Goal: Task Accomplishment & Management: Manage account settings

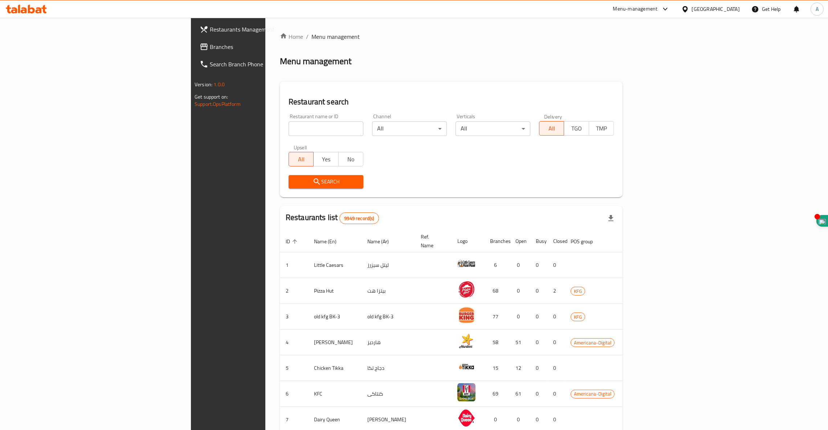
click at [288, 128] on input "search" at bounding box center [325, 129] width 75 height 15
type input "[PERSON_NAME]"
click button "Search" at bounding box center [325, 181] width 75 height 13
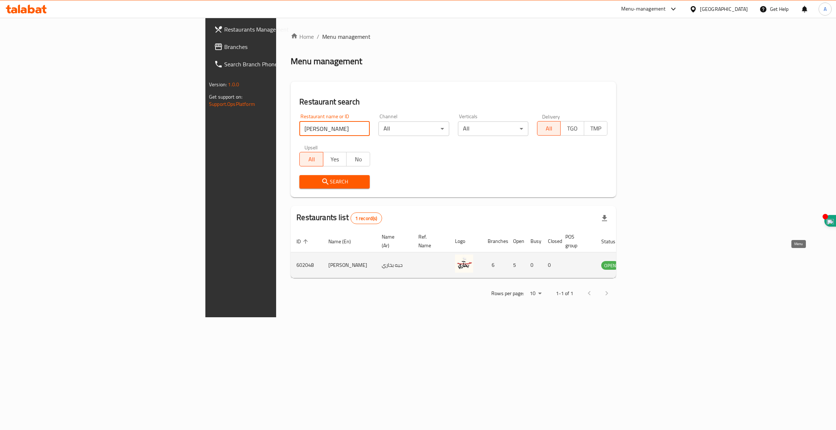
click at [648, 263] on icon "enhanced table" at bounding box center [644, 266] width 8 height 6
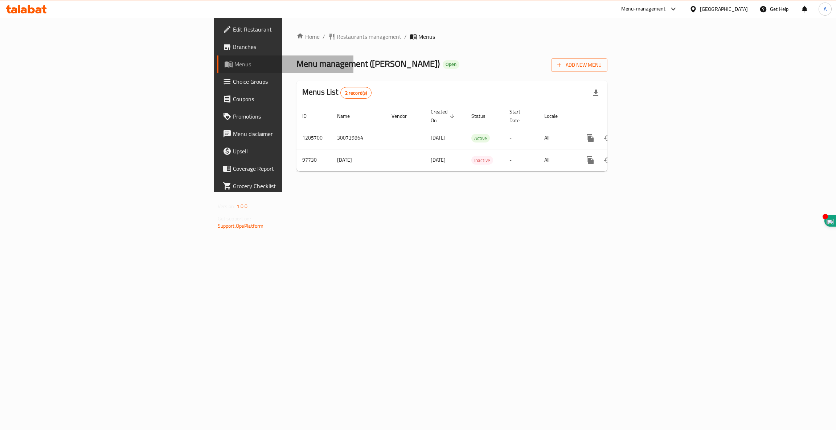
click at [234, 67] on span "Menus" at bounding box center [291, 64] width 114 height 9
click at [234, 65] on span "Menus" at bounding box center [291, 64] width 114 height 9
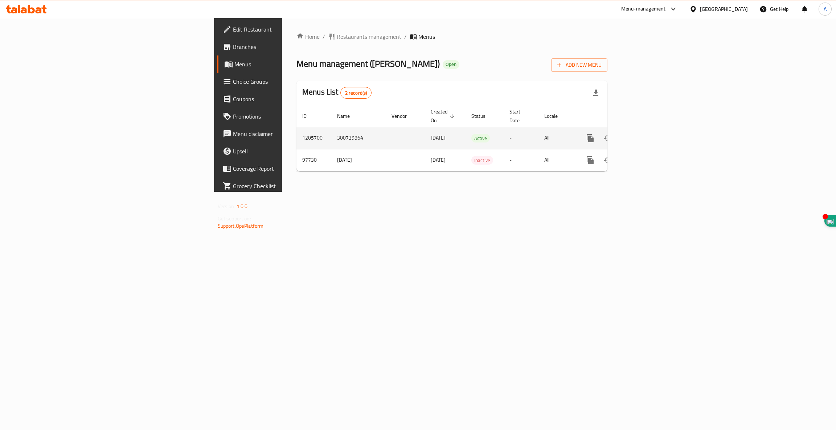
click at [651, 137] on div "enhanced table" at bounding box center [617, 138] width 70 height 17
click at [646, 135] on icon "enhanced table" at bounding box center [642, 138] width 7 height 7
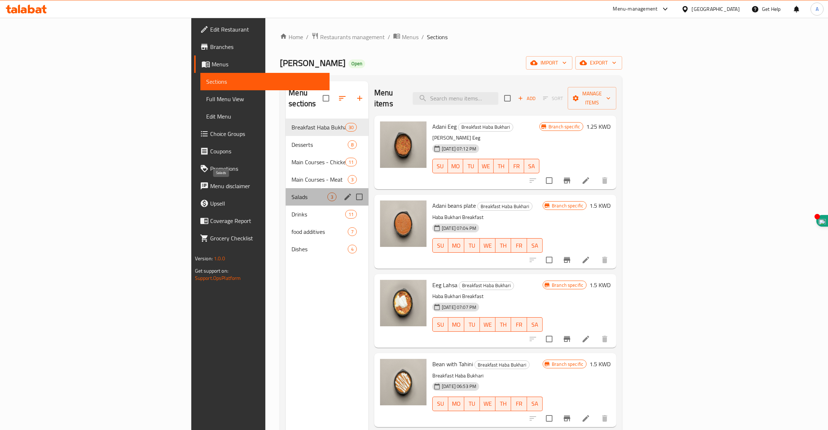
click at [291, 193] on span "Salads" at bounding box center [309, 197] width 36 height 9
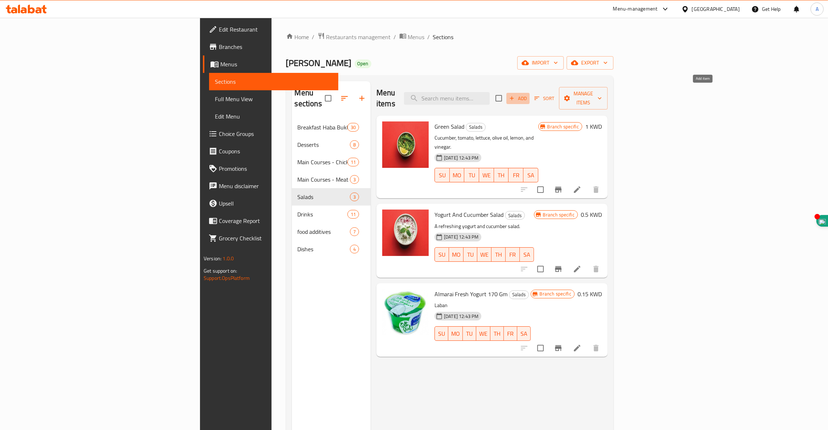
click at [528, 94] on span "Add" at bounding box center [518, 98] width 20 height 8
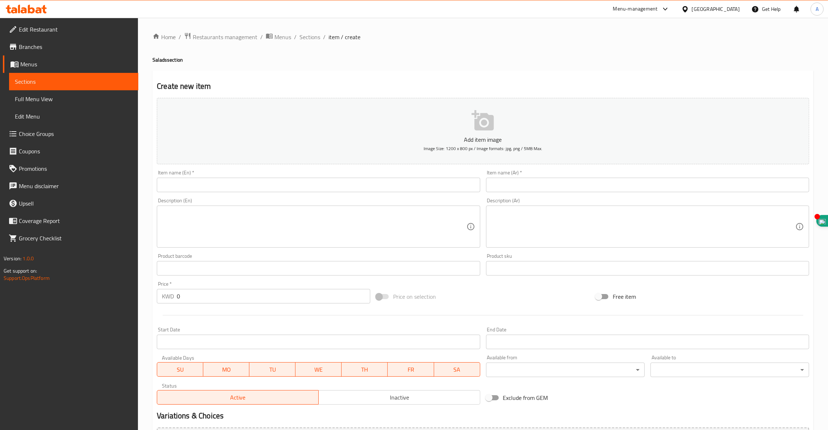
click at [190, 186] on input "text" at bounding box center [318, 185] width 323 height 15
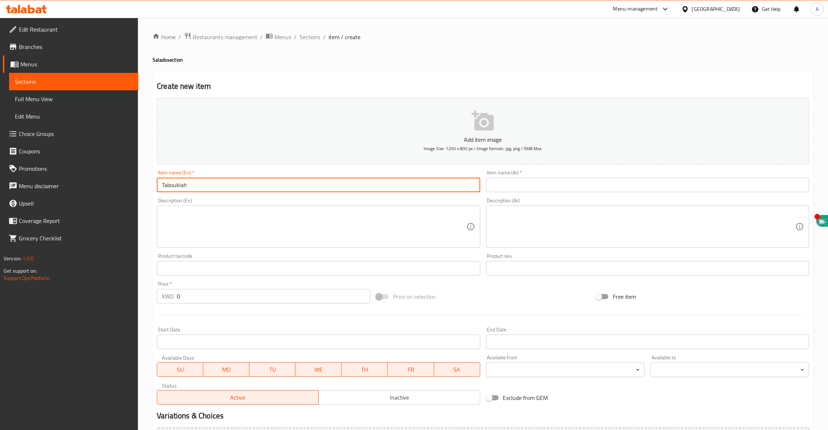
type input "Tabouklah"
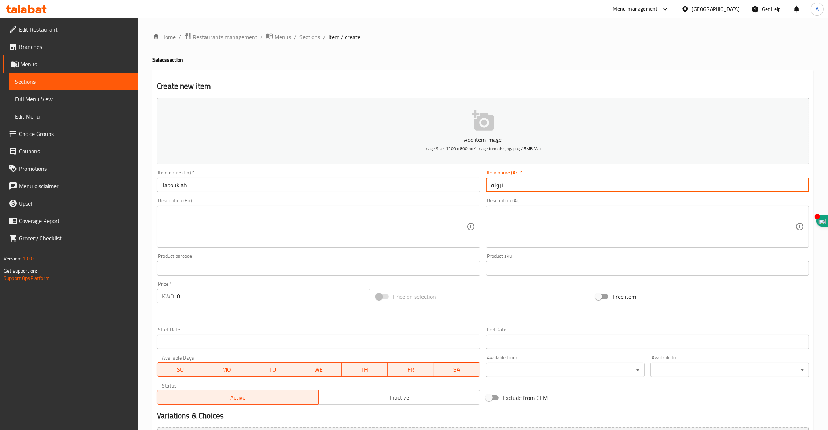
type input "تبوله"
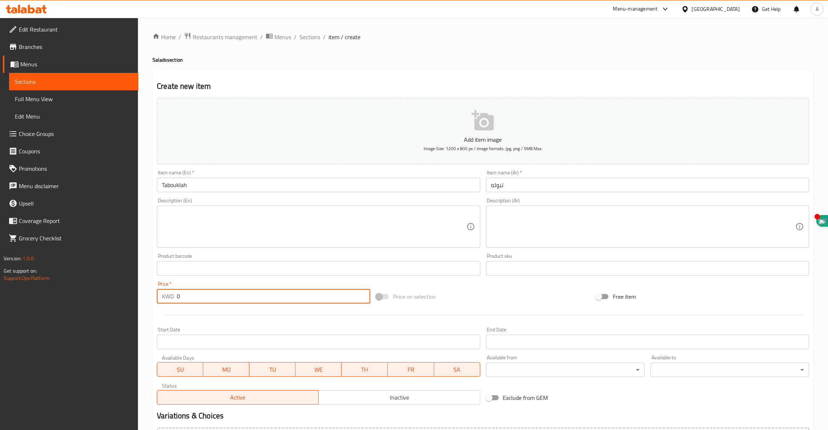
drag, startPoint x: 194, startPoint y: 295, endPoint x: 0, endPoint y: 274, distance: 195.2
click at [0, 274] on div "Edit Restaurant Branches Menus Sections Full Menu View Edit Menu Choice Groups …" at bounding box center [414, 265] width 828 height 495
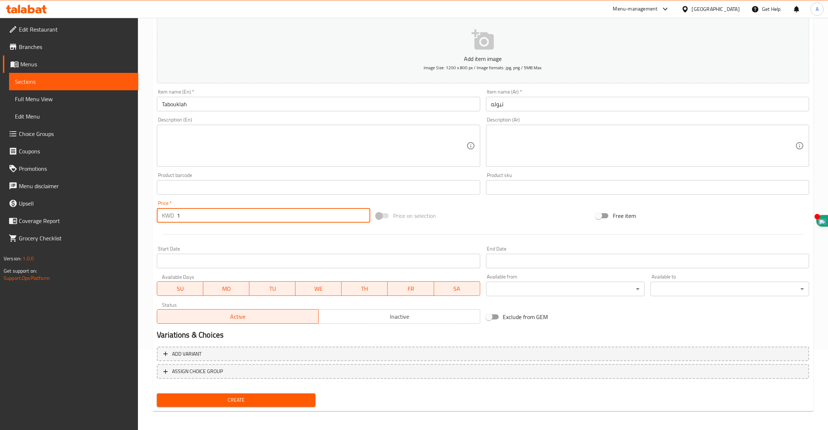
scroll to position [80, 0]
type input "1"
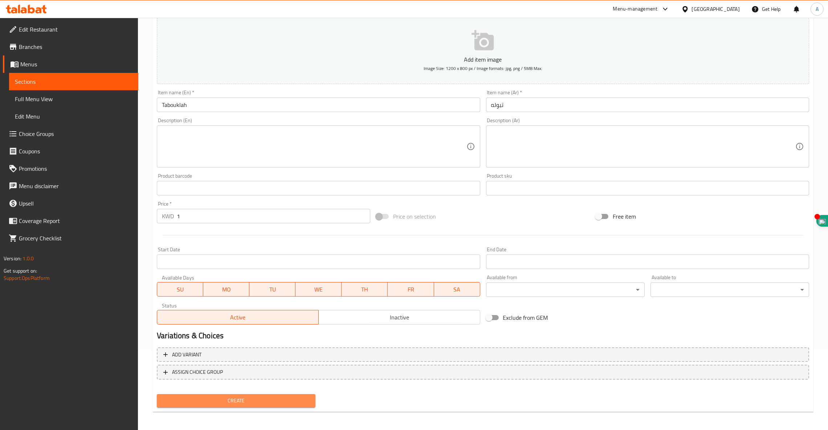
click at [247, 394] on button "Create" at bounding box center [236, 400] width 159 height 13
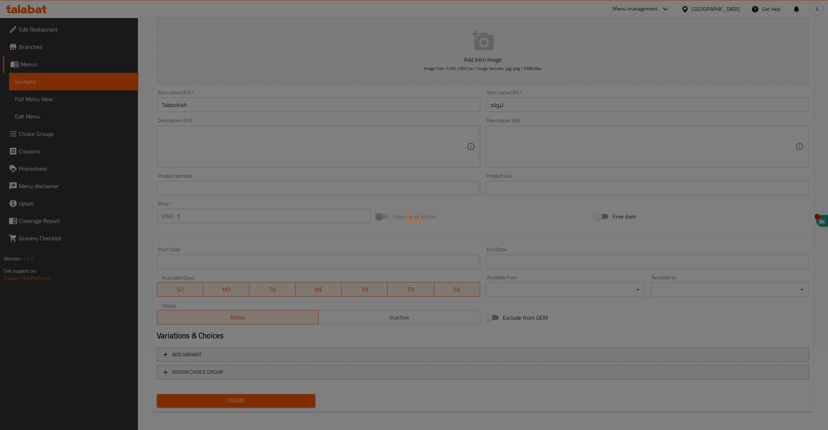
type input "0"
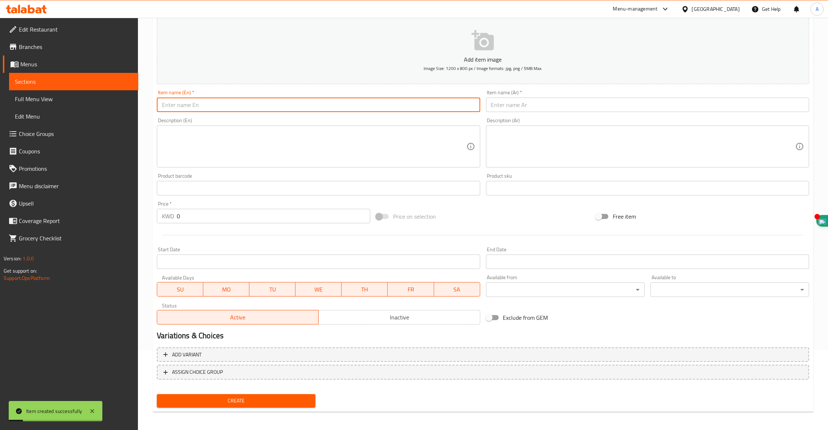
click at [267, 106] on input "text" at bounding box center [318, 105] width 323 height 15
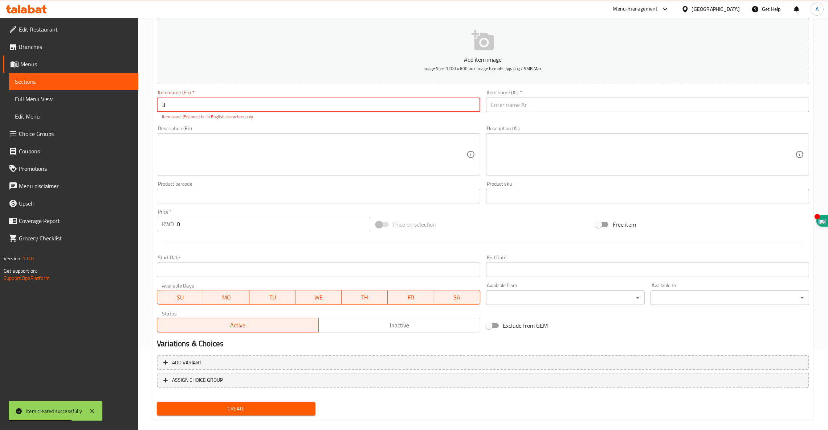
type input "ل"
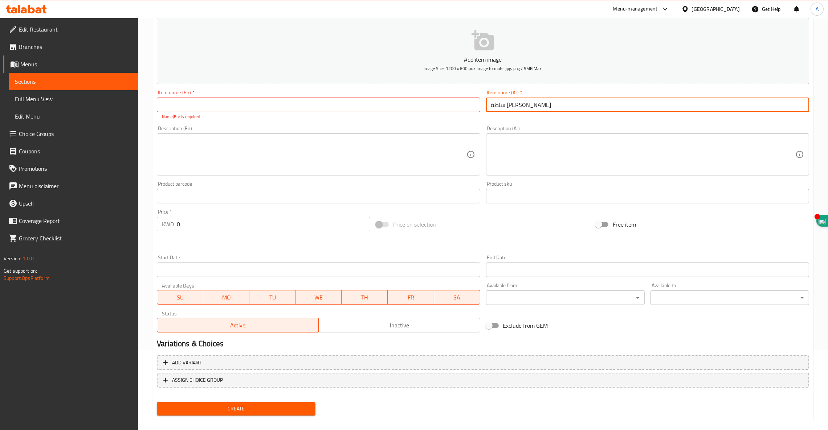
type input "سلطة [PERSON_NAME]"
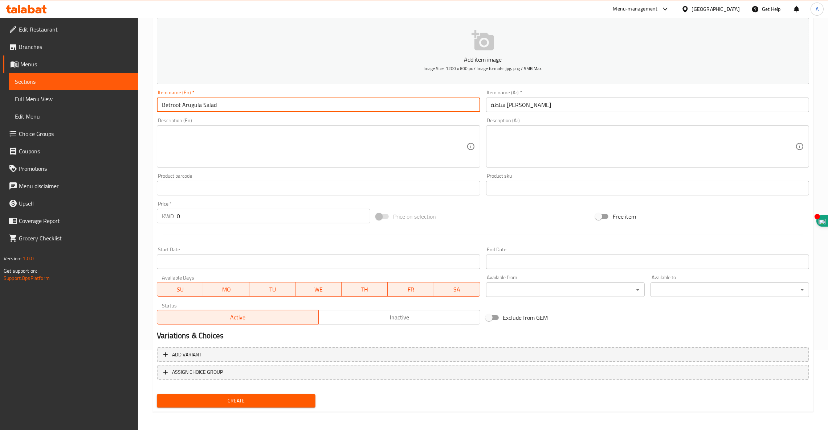
type input "Betroot Arugula Salad"
click at [195, 217] on input "0" at bounding box center [273, 216] width 193 height 15
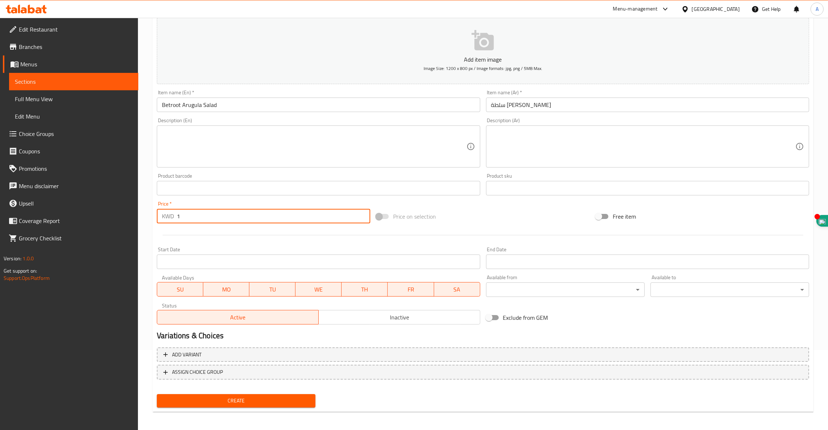
type input "1"
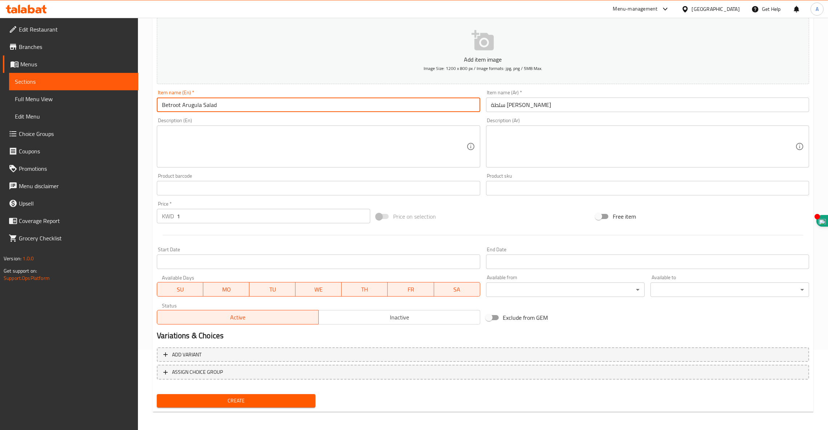
click at [167, 103] on input "Betroot Arugula Salad" at bounding box center [318, 105] width 323 height 15
drag, startPoint x: 167, startPoint y: 103, endPoint x: 266, endPoint y: 124, distance: 100.8
click at [370, 137] on textarea at bounding box center [314, 147] width 304 height 34
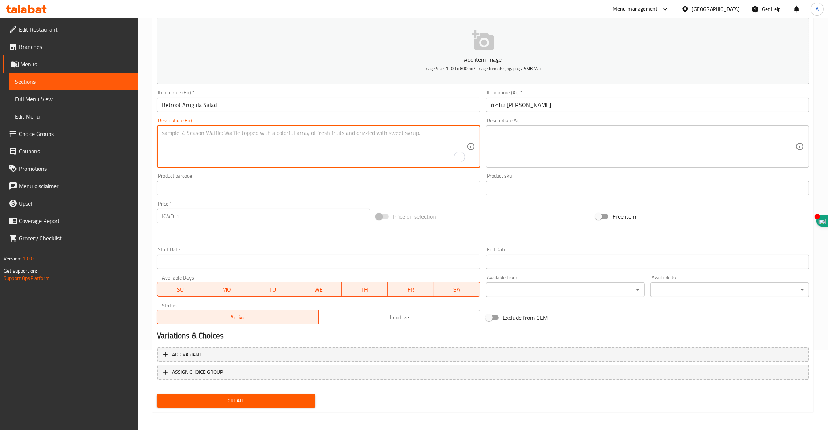
click at [175, 103] on input "Betroot Arugula Salad" at bounding box center [318, 105] width 323 height 15
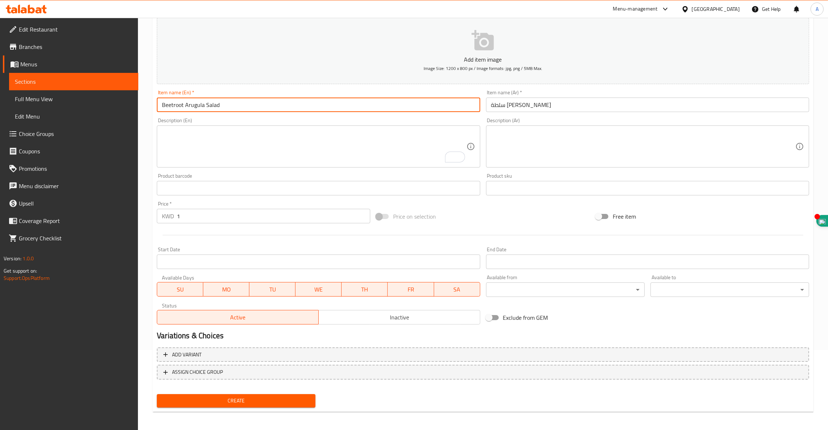
type input "Beetroot Arugula Salad"
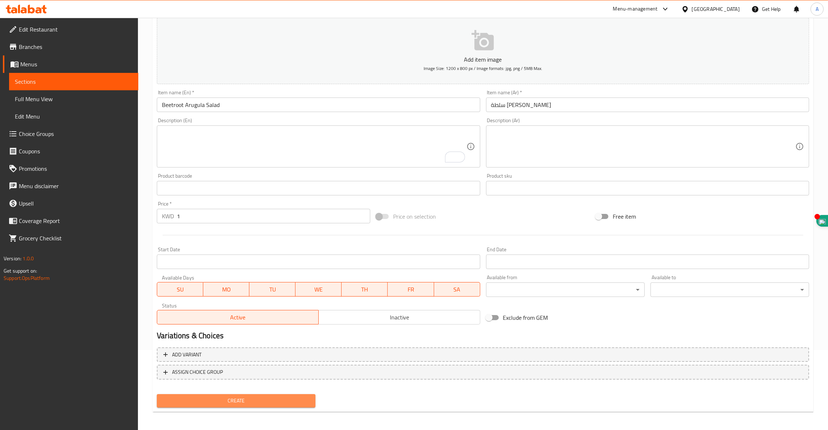
click at [216, 399] on span "Create" at bounding box center [236, 401] width 147 height 9
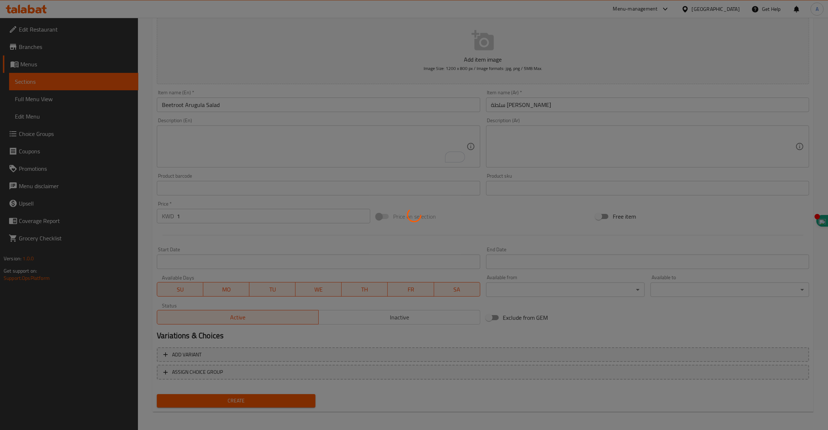
type input "0"
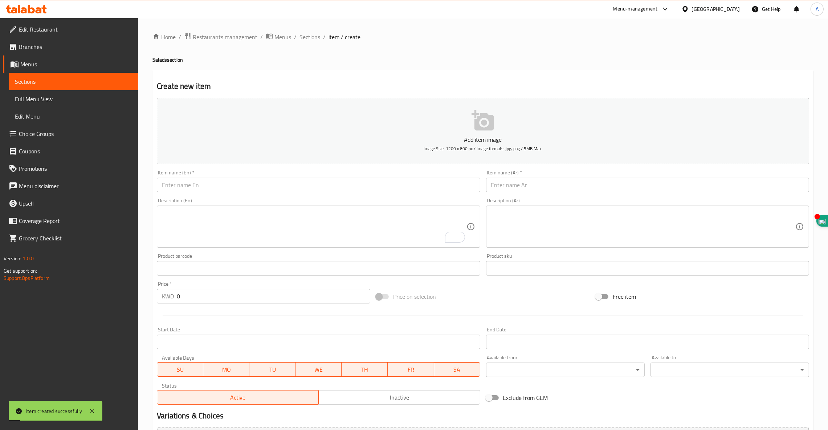
scroll to position [1, 0]
click at [313, 37] on span "Sections" at bounding box center [309, 35] width 21 height 9
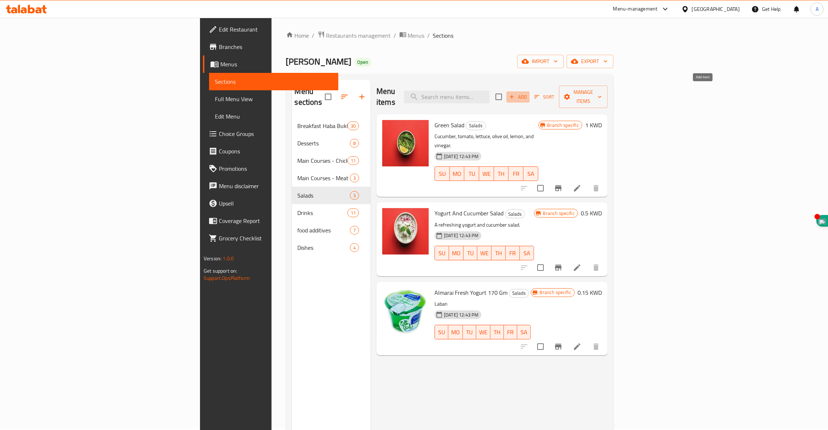
click at [528, 93] on span "Add" at bounding box center [518, 97] width 20 height 8
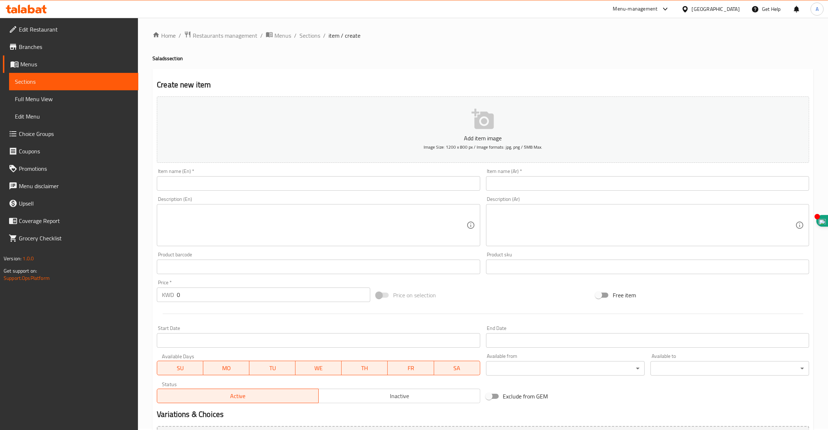
click at [345, 184] on input "text" at bounding box center [318, 183] width 323 height 15
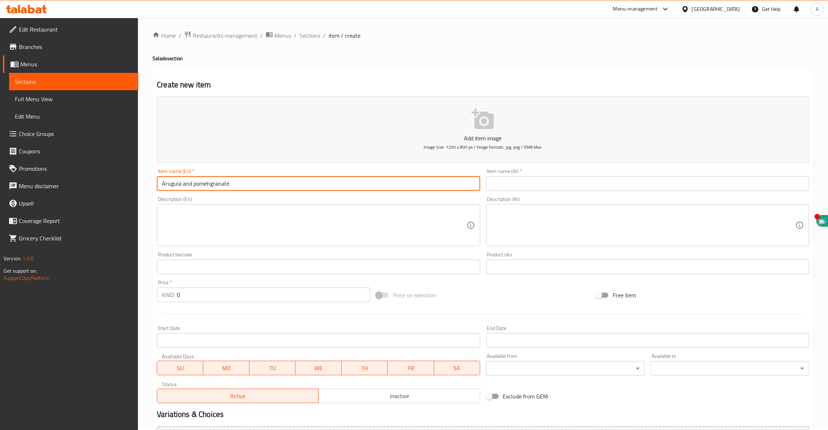
click at [209, 189] on input "Arugula and pomehgranate" at bounding box center [318, 183] width 323 height 15
type input "Arugula and pomegranate Salad"
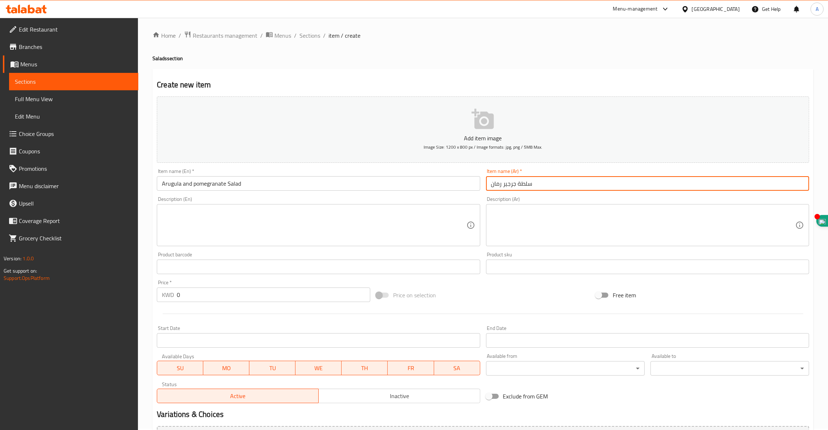
type input "سلطة جرجير رمان"
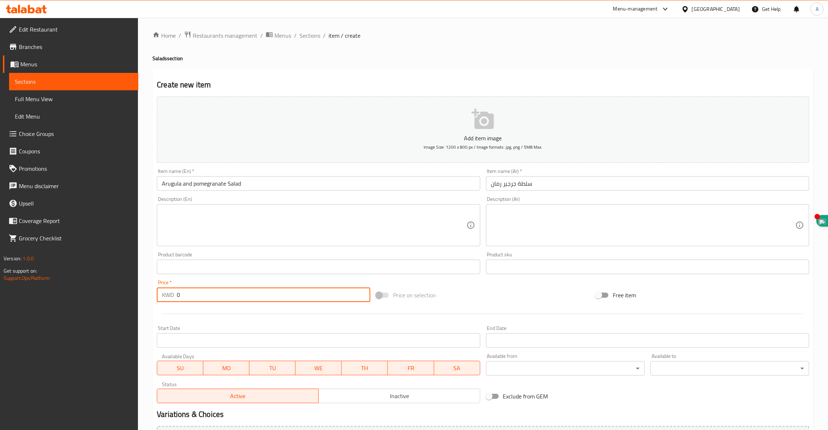
drag, startPoint x: 193, startPoint y: 293, endPoint x: 30, endPoint y: 297, distance: 163.7
click at [30, 297] on div "Edit Restaurant Branches Menus Sections Full Menu View Edit Menu Choice Groups …" at bounding box center [414, 263] width 828 height 495
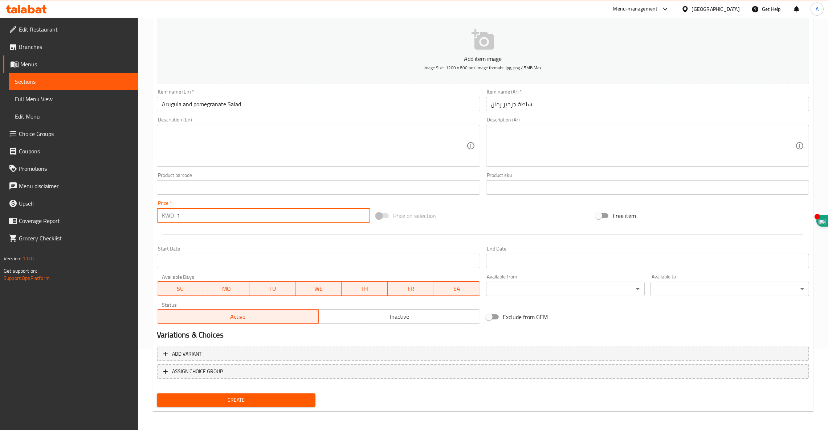
type input "1"
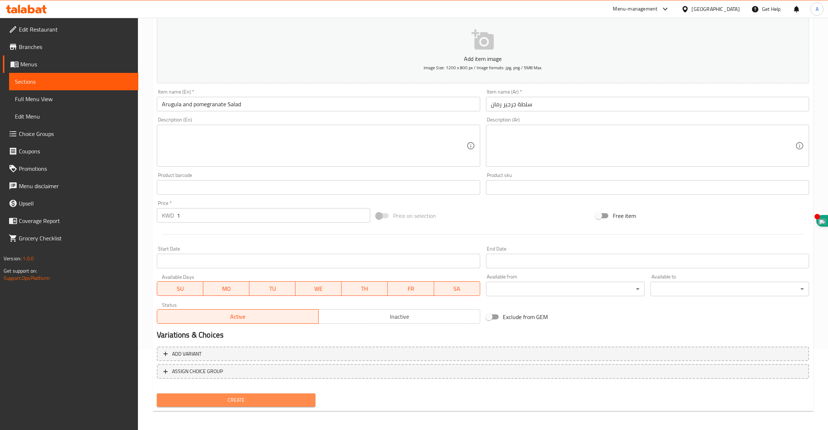
click at [245, 398] on span "Create" at bounding box center [236, 400] width 147 height 9
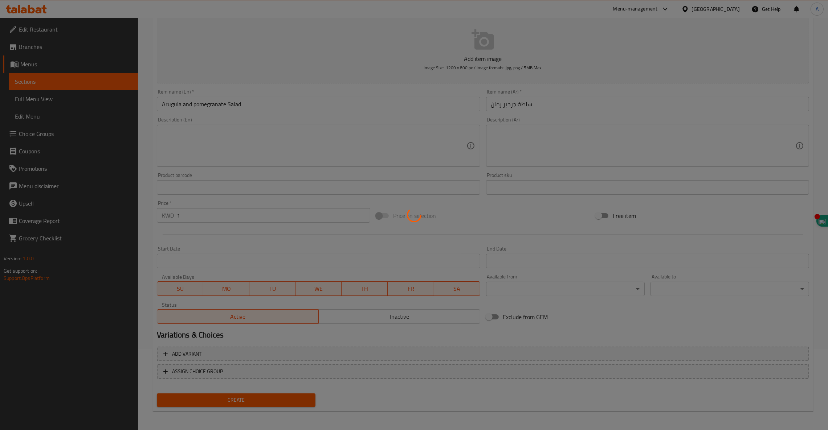
type input "0"
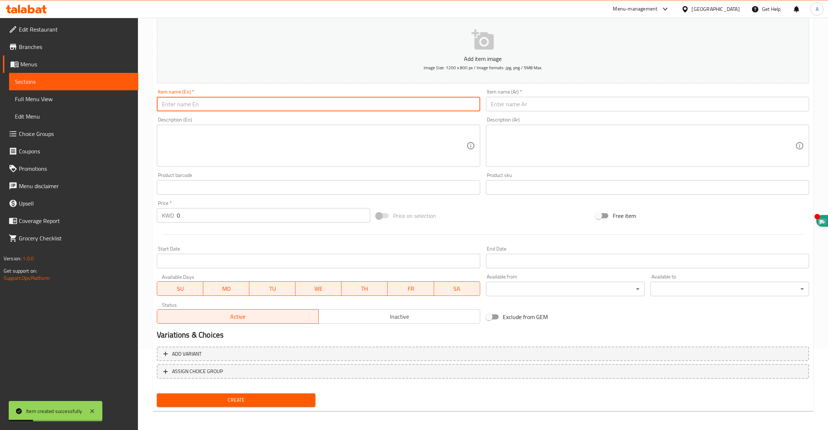
click at [251, 110] on input "text" at bounding box center [318, 104] width 323 height 15
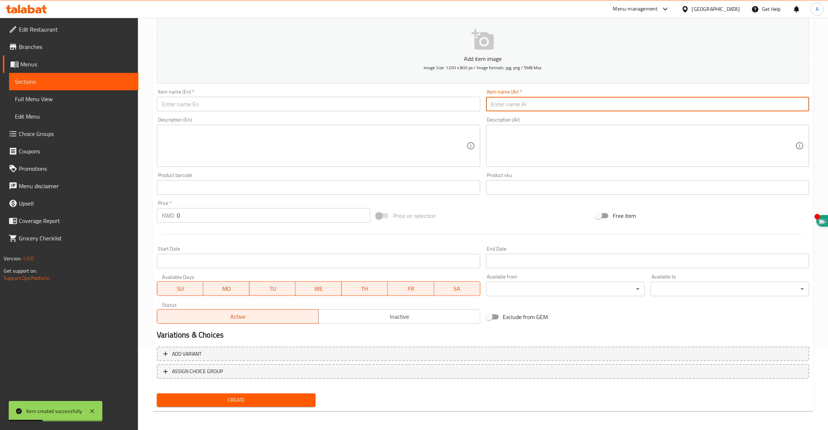
click at [533, 104] on input "text" at bounding box center [647, 104] width 323 height 15
type input "فتوش"
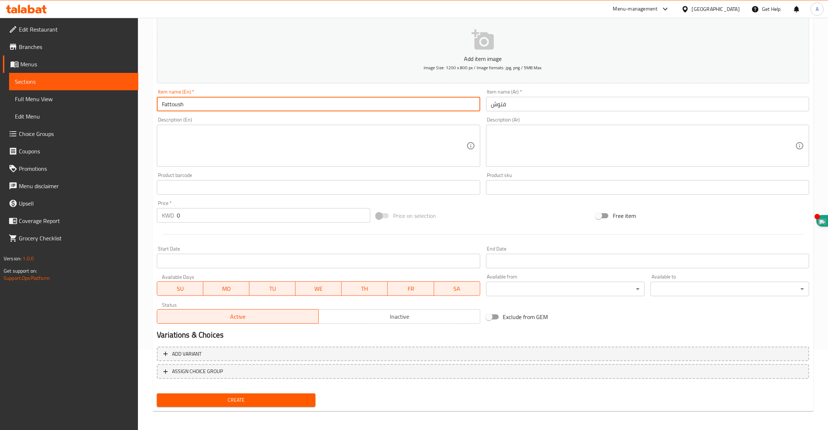
type input "Fattoush"
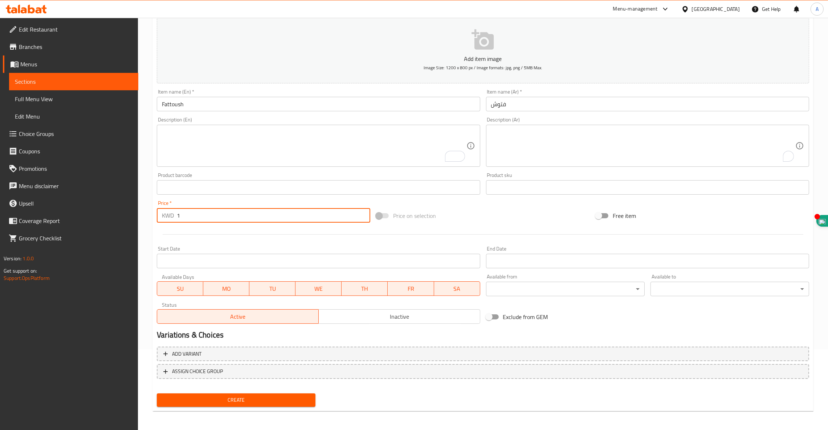
type input "1"
click at [249, 402] on span "Create" at bounding box center [236, 400] width 147 height 9
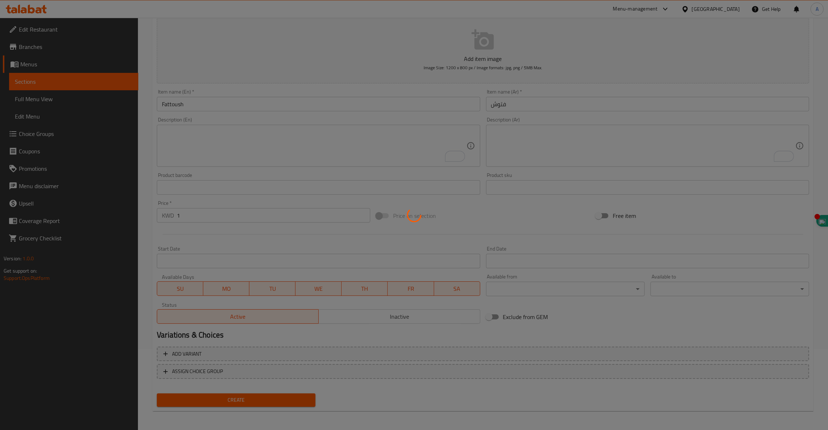
type input "0"
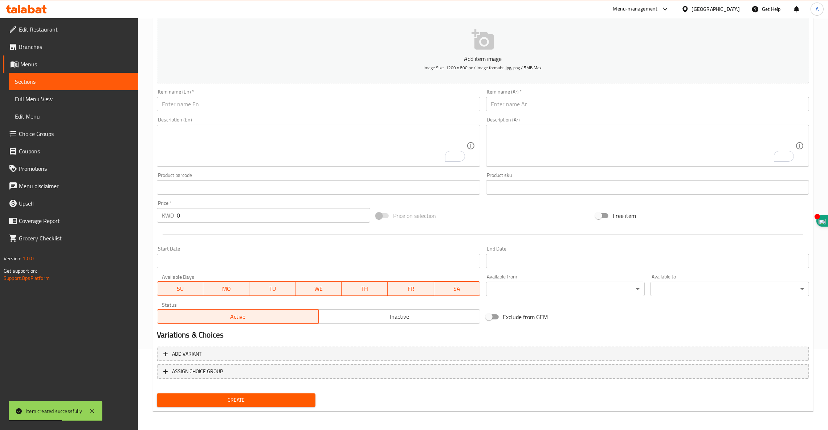
scroll to position [0, 0]
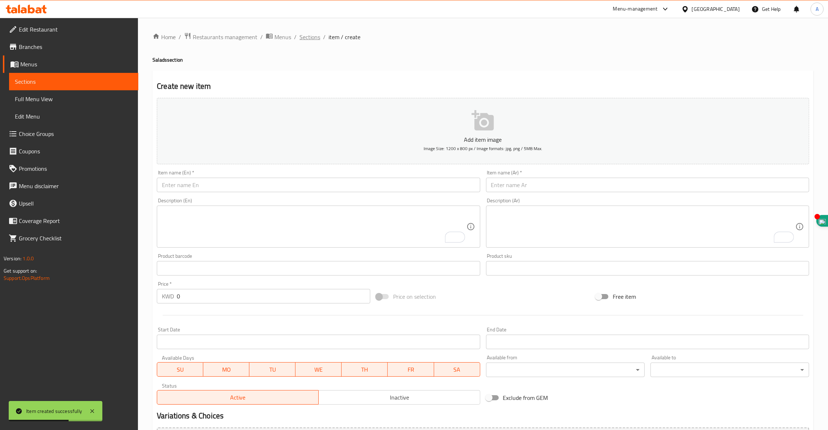
click at [313, 39] on span "Sections" at bounding box center [309, 37] width 21 height 9
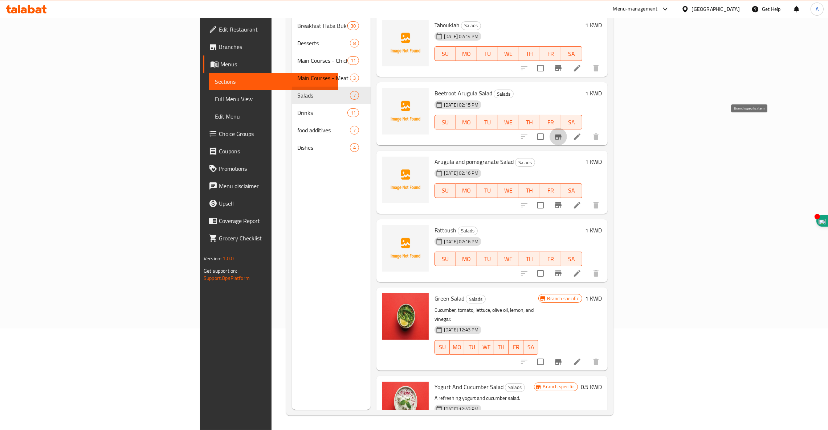
click at [567, 130] on button "Branch-specific-item" at bounding box center [557, 136] width 17 height 17
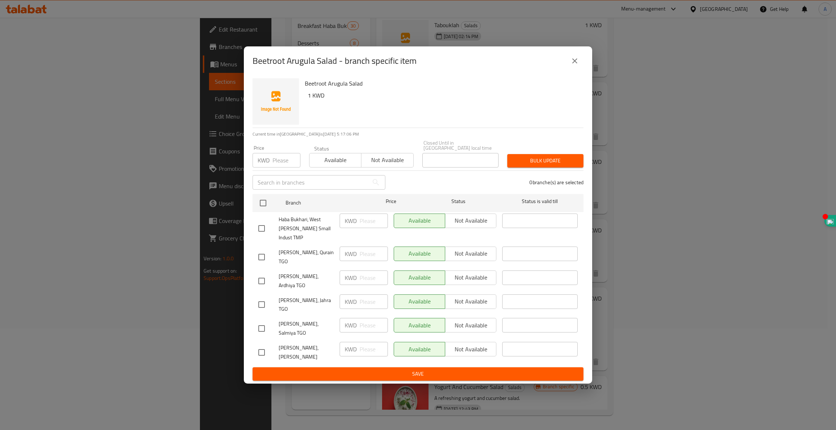
click at [572, 65] on icon "close" at bounding box center [574, 61] width 9 height 9
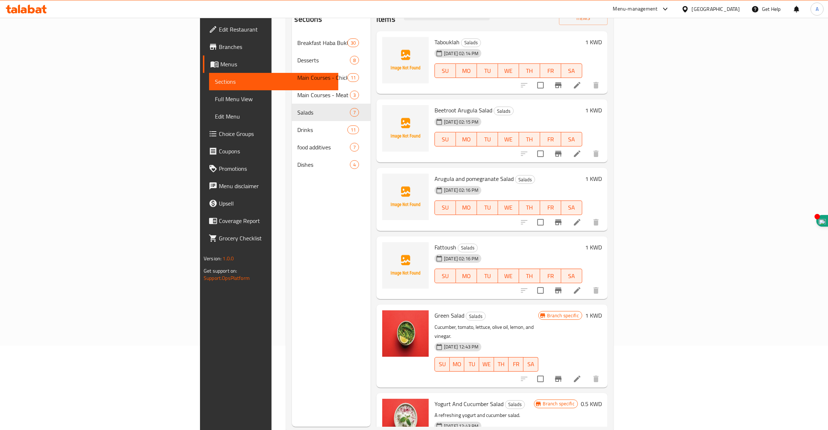
scroll to position [76, 0]
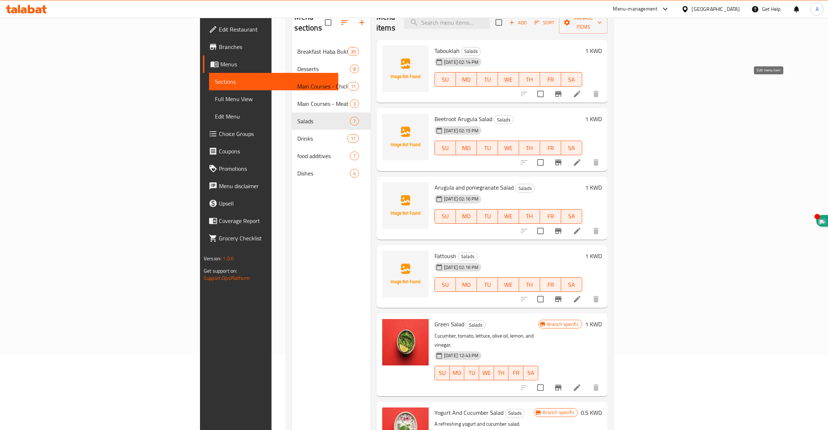
click at [581, 90] on icon at bounding box center [577, 94] width 9 height 9
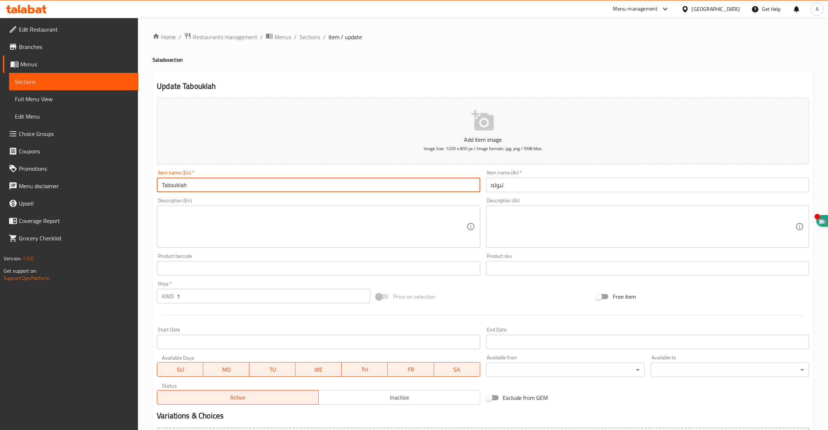
click at [177, 184] on input "Tabouklah" at bounding box center [318, 185] width 323 height 15
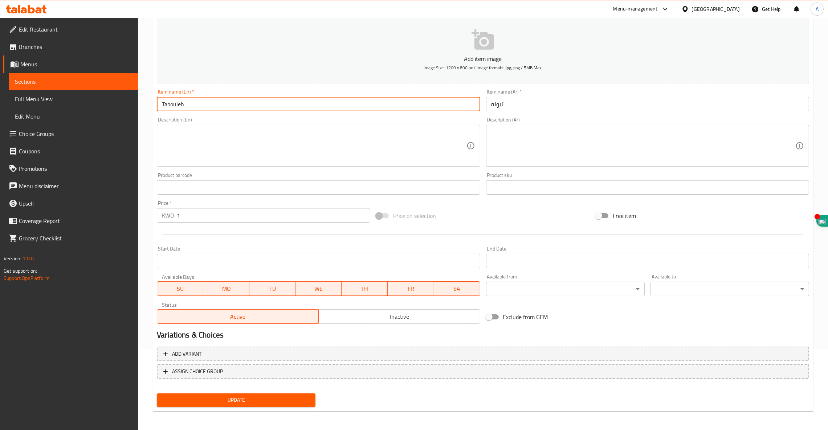
type input "Tabouleh"
click at [229, 400] on span "Update" at bounding box center [236, 400] width 147 height 9
